Goal: Find specific page/section: Find specific page/section

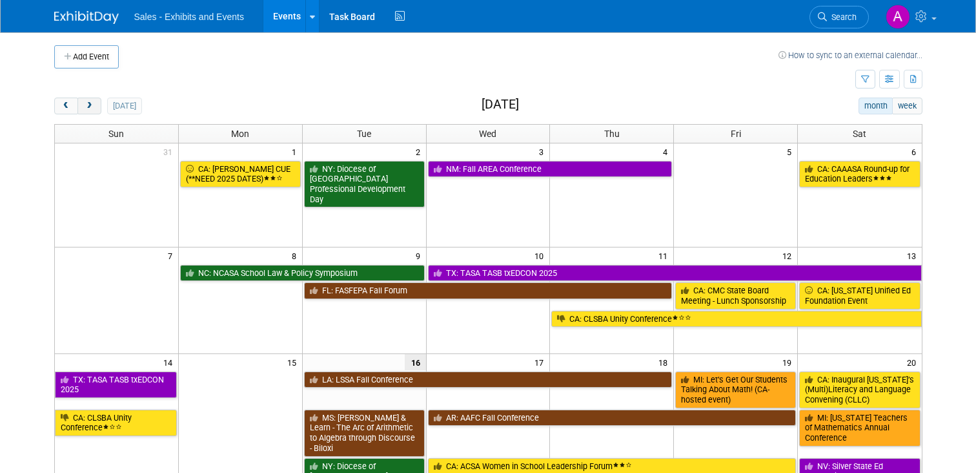
click at [93, 102] on span "next" at bounding box center [90, 106] width 10 height 8
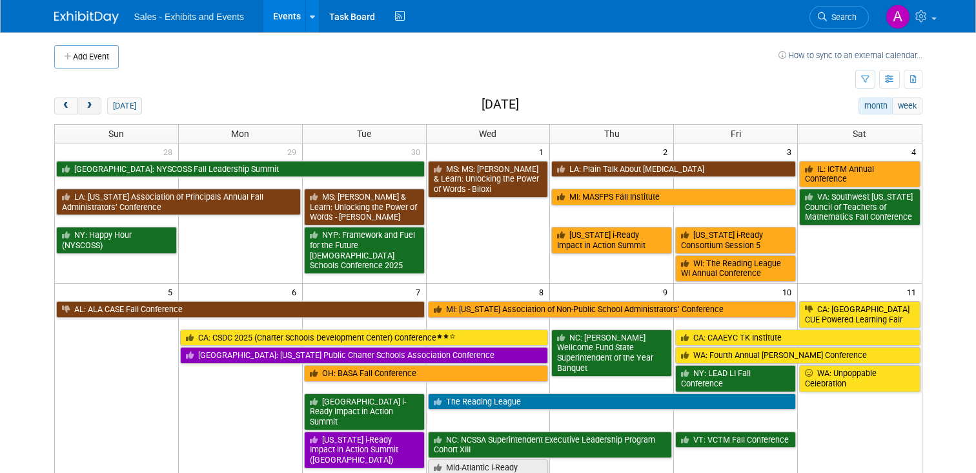
click at [95, 108] on button "next" at bounding box center [89, 106] width 24 height 17
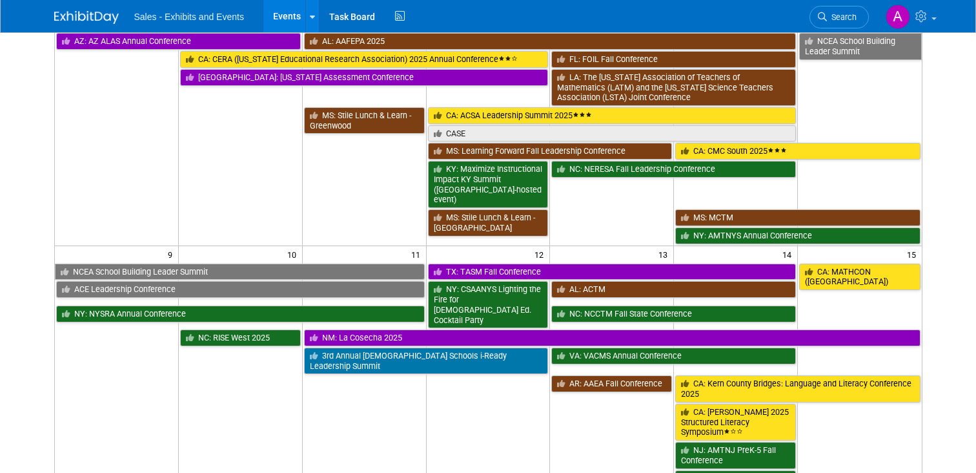
scroll to position [317, 0]
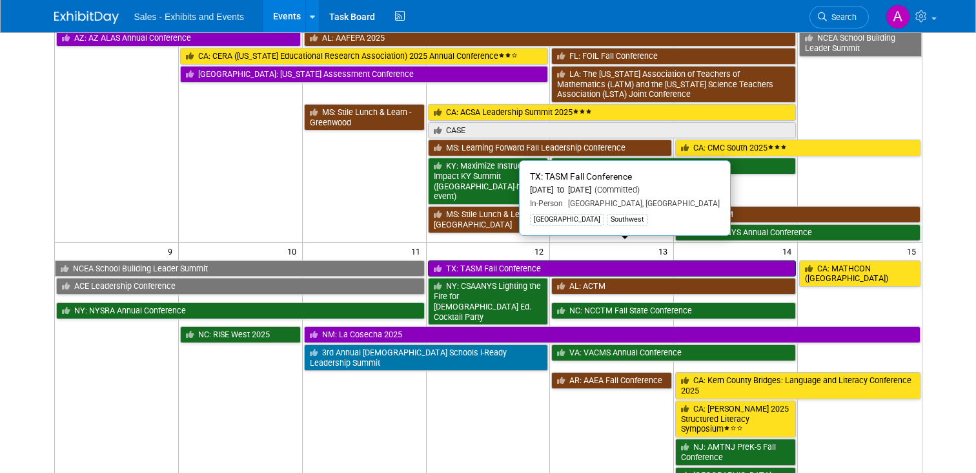
click at [471, 260] on link "TX: TASM Fall Conference" at bounding box center [612, 268] width 369 height 17
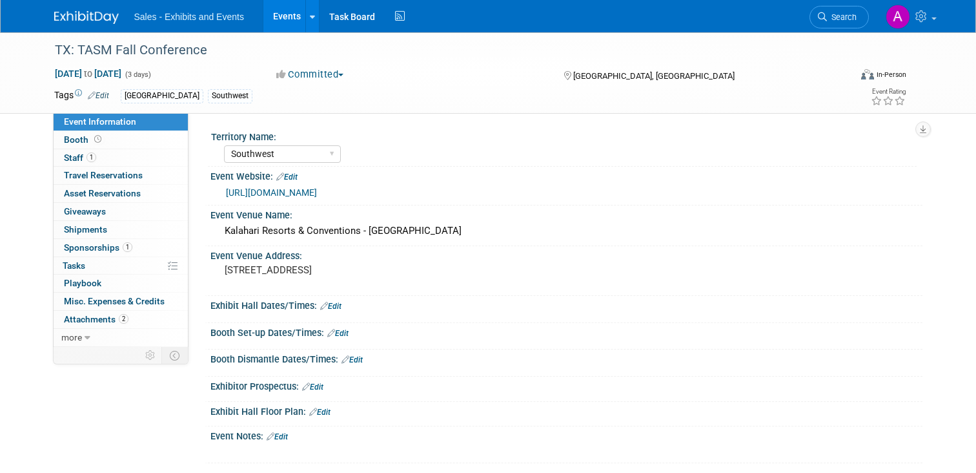
select select "Southwest"
click at [72, 177] on span "Travel Reservations 0" at bounding box center [103, 175] width 79 height 10
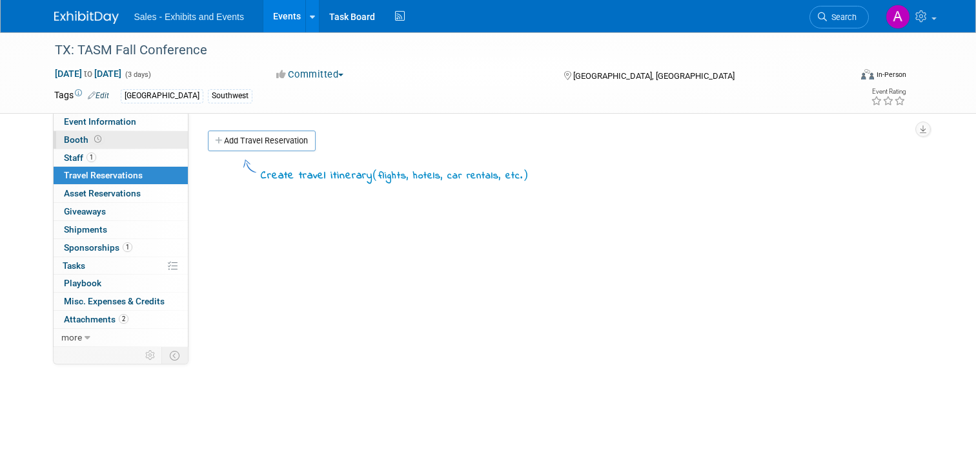
click at [68, 139] on span "Booth" at bounding box center [84, 139] width 40 height 10
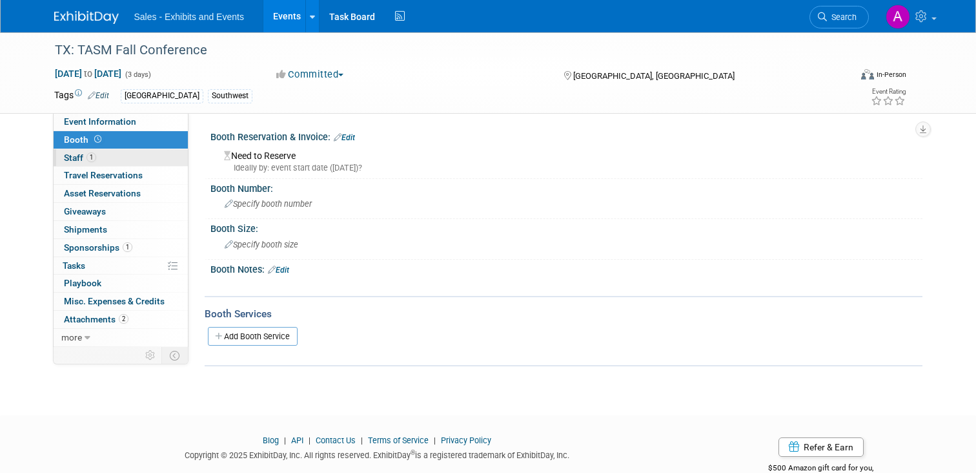
click at [68, 153] on span "Staff 1" at bounding box center [80, 157] width 32 height 10
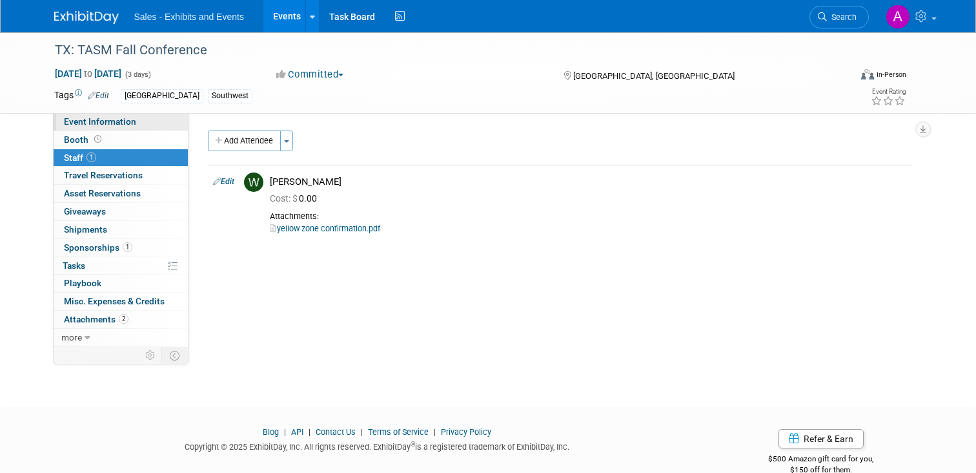
click at [79, 119] on span "Event Information" at bounding box center [100, 121] width 72 height 10
select select "Southwest"
